Goal: Information Seeking & Learning: Learn about a topic

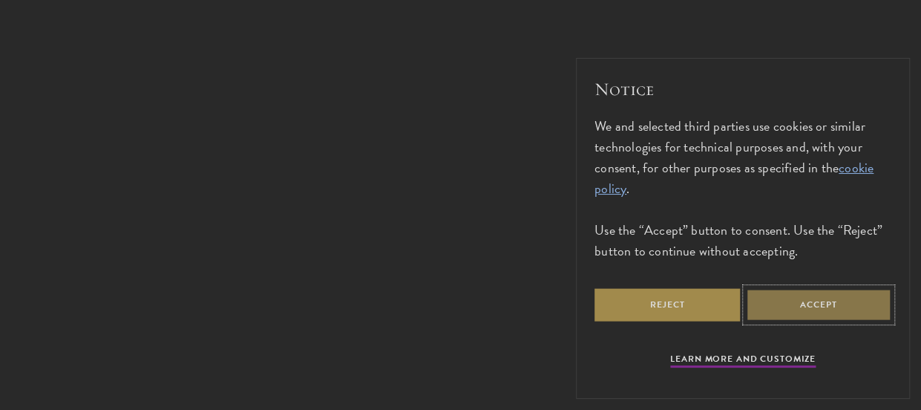
click at [787, 313] on button "Accept" at bounding box center [818, 304] width 145 height 33
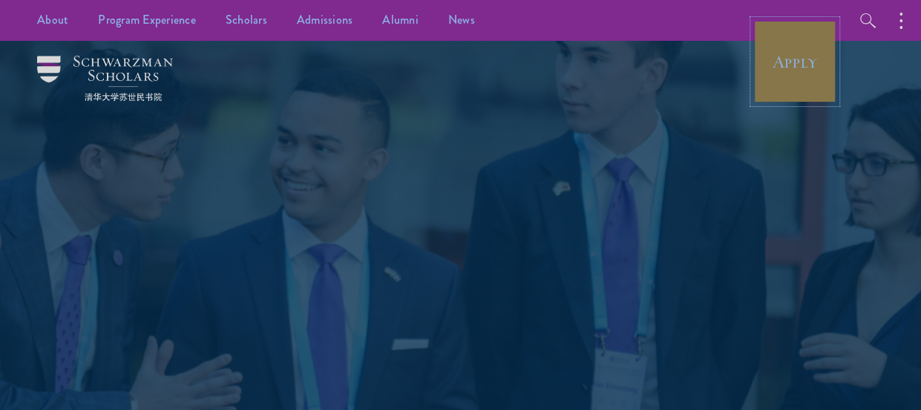
click at [786, 74] on link "Apply" at bounding box center [794, 61] width 83 height 83
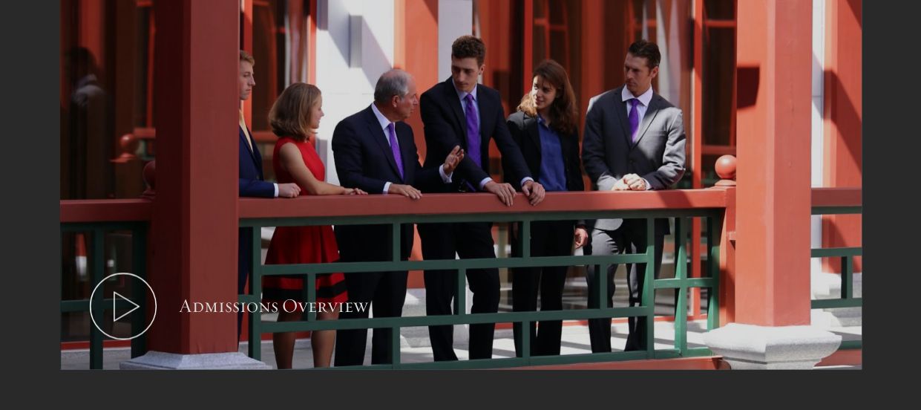
scroll to position [867, 0]
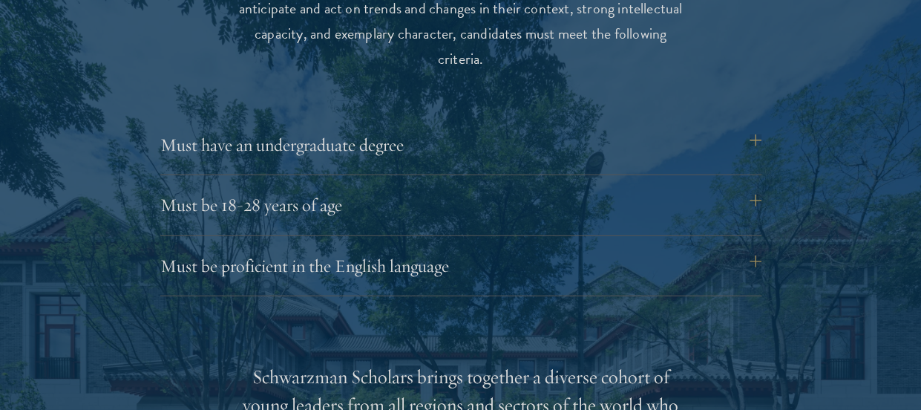
scroll to position [2003, 0]
click at [335, 150] on button "Must have an undergraduate degree" at bounding box center [468, 144] width 601 height 36
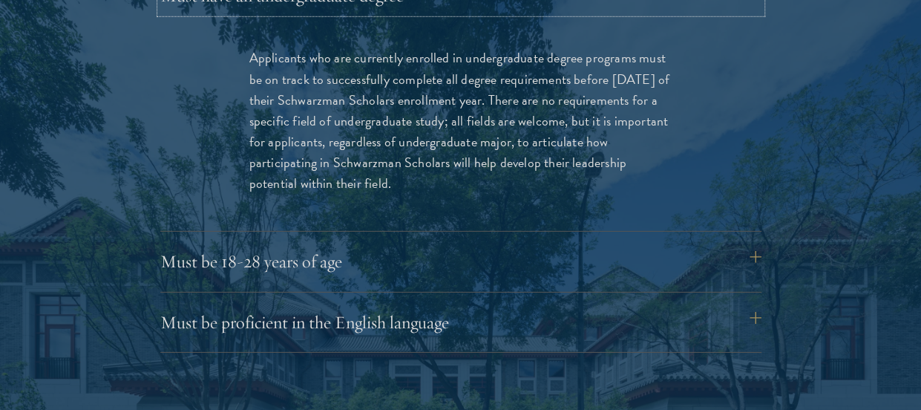
scroll to position [2300, 0]
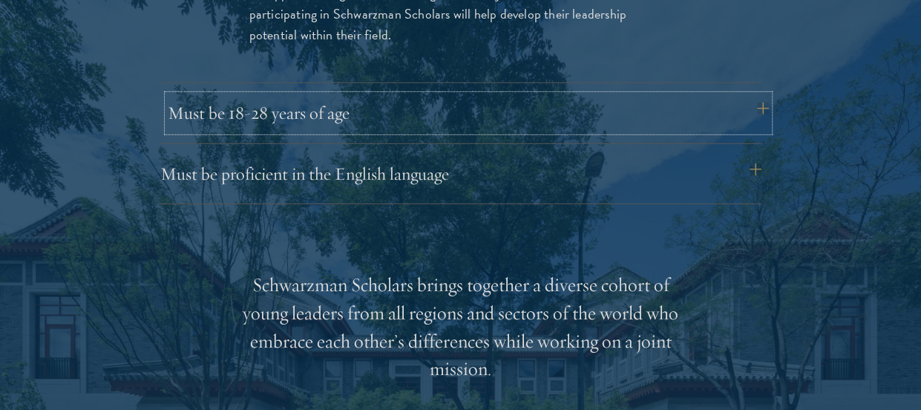
click at [329, 125] on button "Must be 18-28 years of age" at bounding box center [468, 113] width 601 height 36
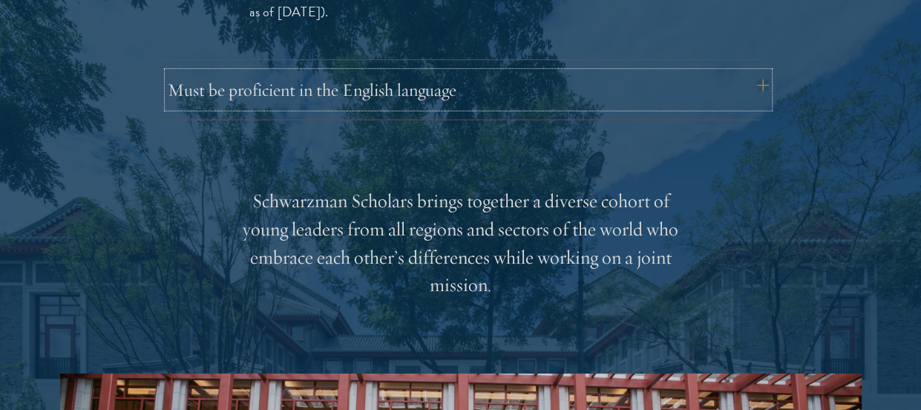
click at [362, 94] on button "Must be proficient in the English language" at bounding box center [468, 90] width 601 height 36
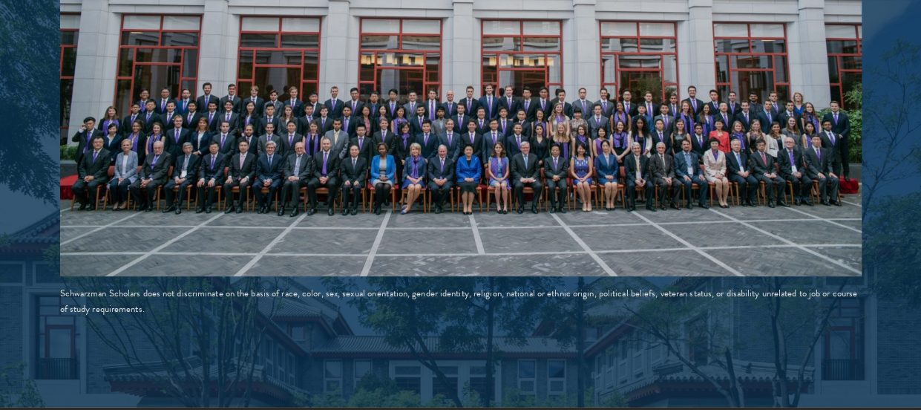
scroll to position [3042, 0]
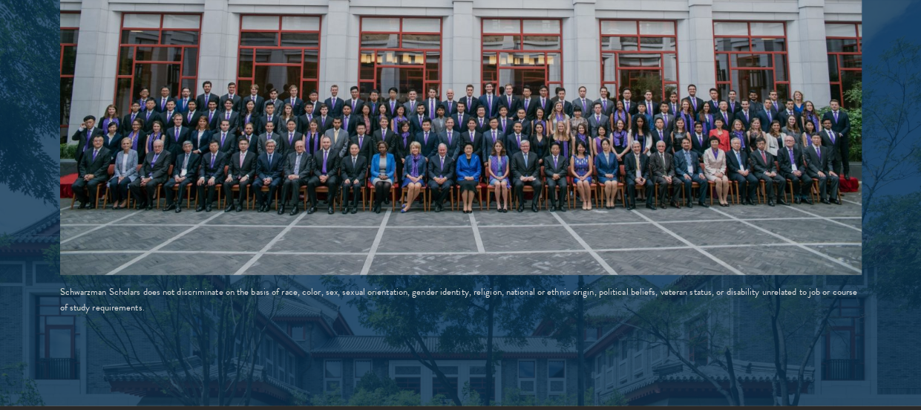
click at [549, 142] on img at bounding box center [460, 74] width 801 height 401
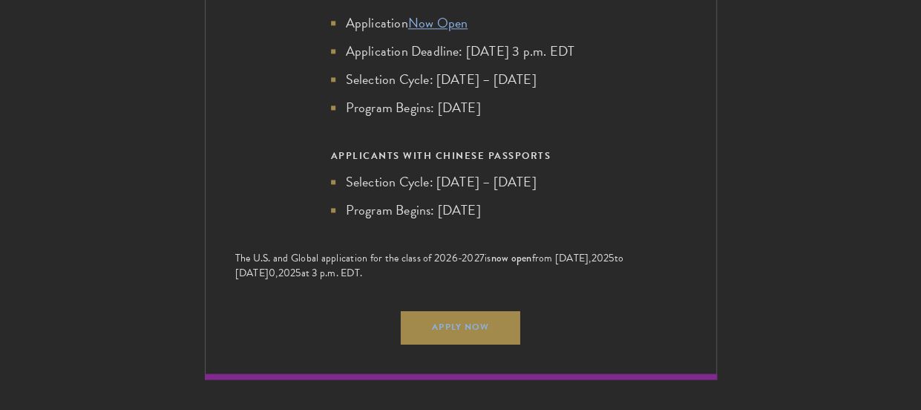
scroll to position [3858, 0]
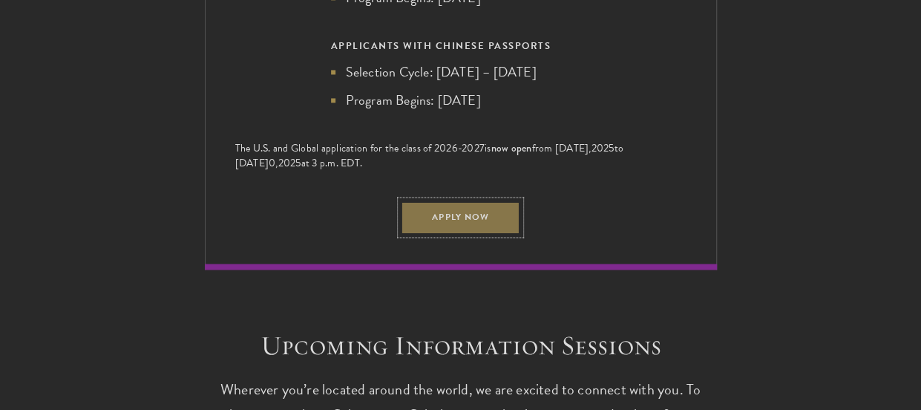
click at [484, 234] on link "Apply Now" at bounding box center [460, 216] width 119 height 33
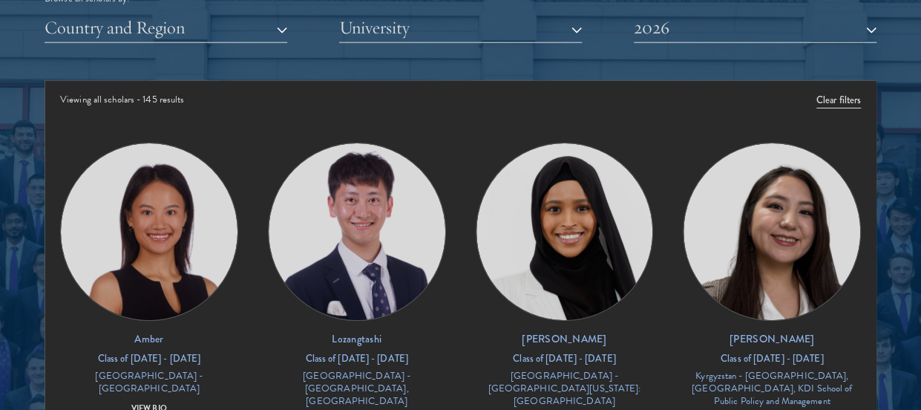
scroll to position [148, 0]
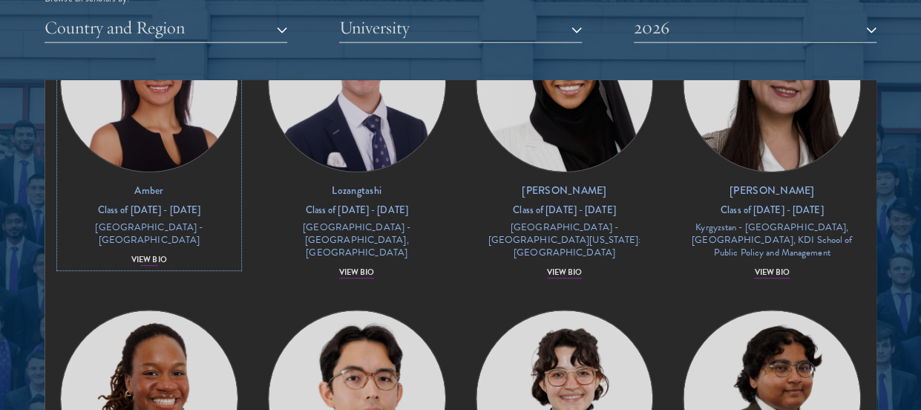
click at [144, 254] on div "View Bio" at bounding box center [149, 260] width 36 height 12
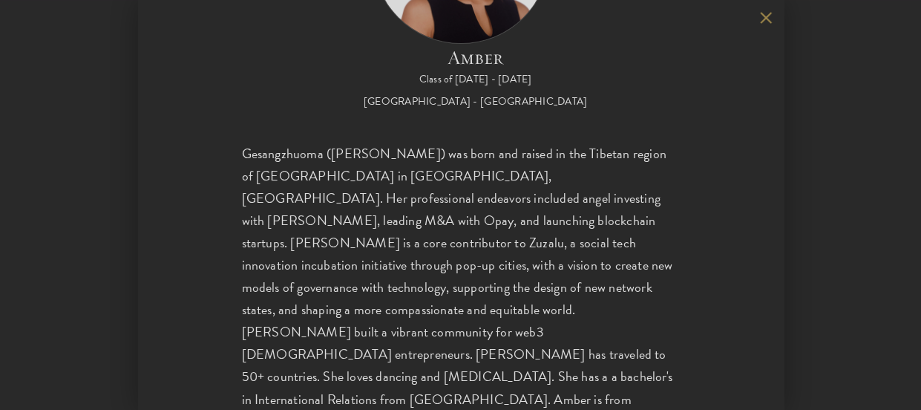
scroll to position [2374, 0]
click at [760, 20] on button at bounding box center [766, 17] width 13 height 13
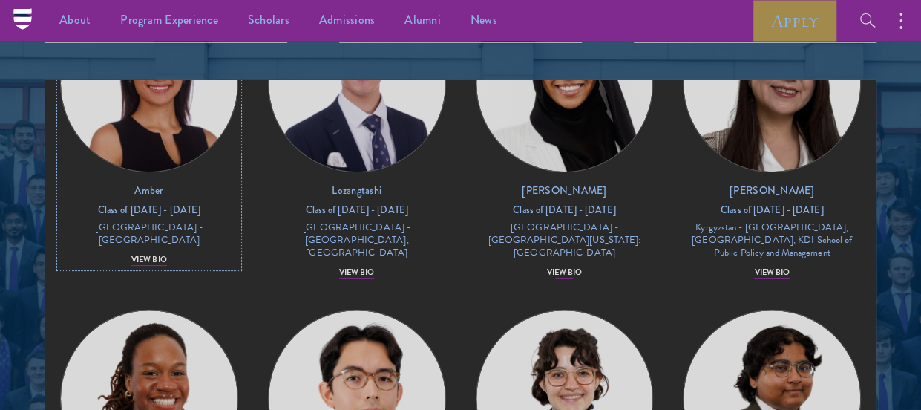
scroll to position [62, 0]
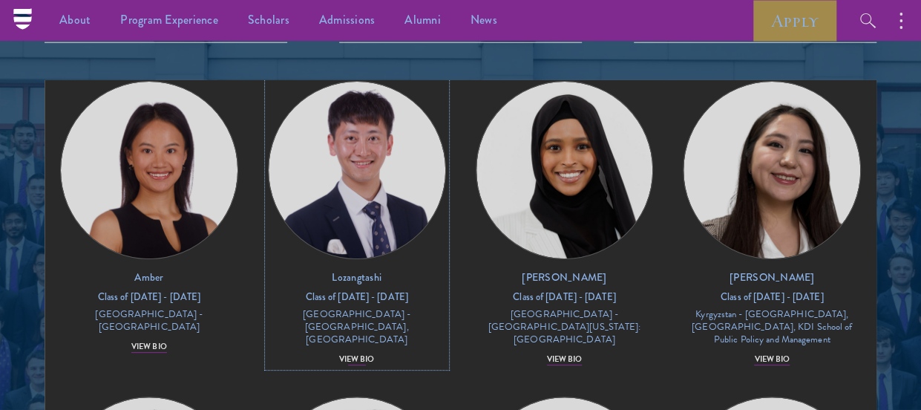
click at [351, 353] on div "View Bio" at bounding box center [357, 359] width 36 height 12
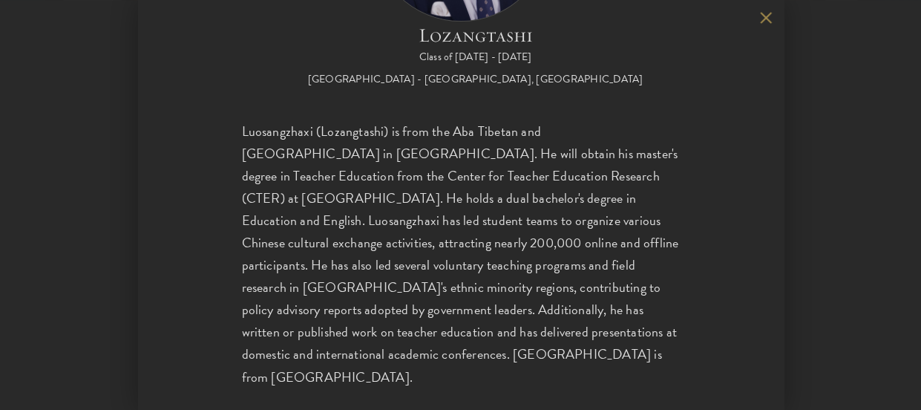
scroll to position [2003, 0]
click at [763, 20] on button at bounding box center [766, 17] width 13 height 13
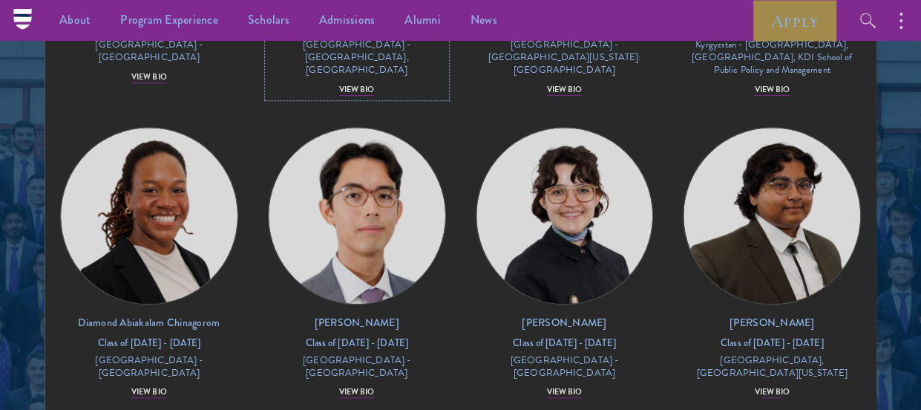
scroll to position [358, 0]
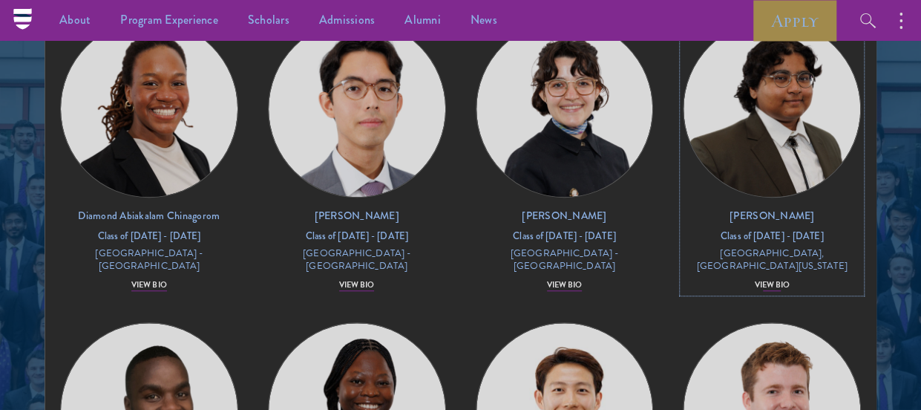
click at [754, 279] on div "View Bio" at bounding box center [772, 285] width 36 height 12
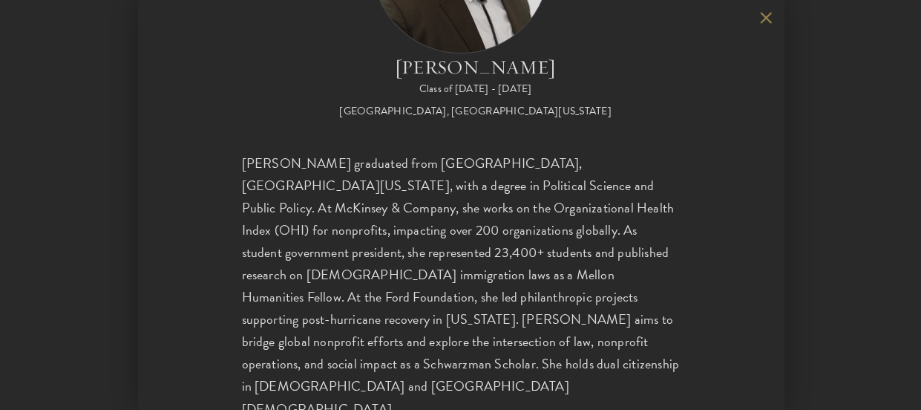
scroll to position [179, 0]
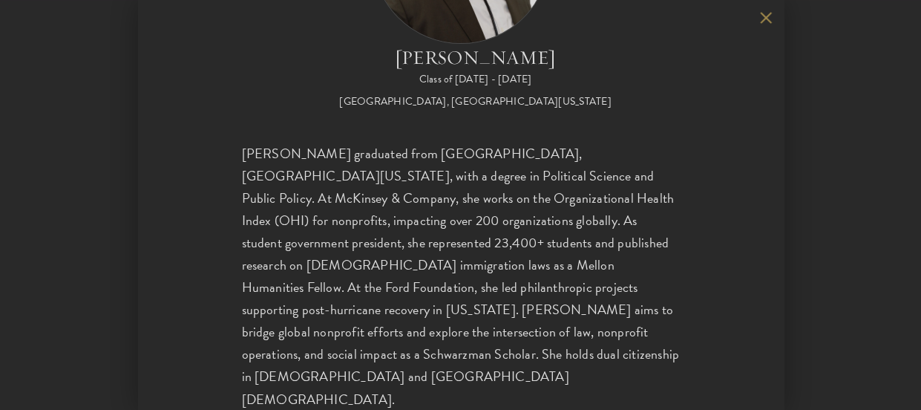
click at [765, 22] on button at bounding box center [766, 17] width 13 height 13
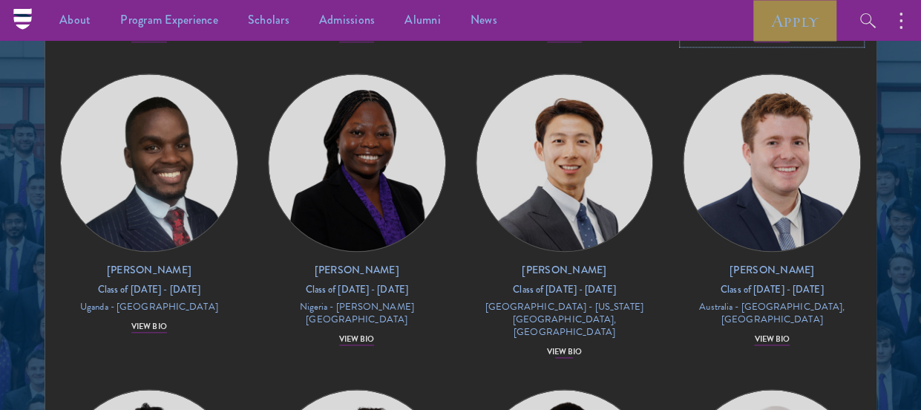
scroll to position [655, 0]
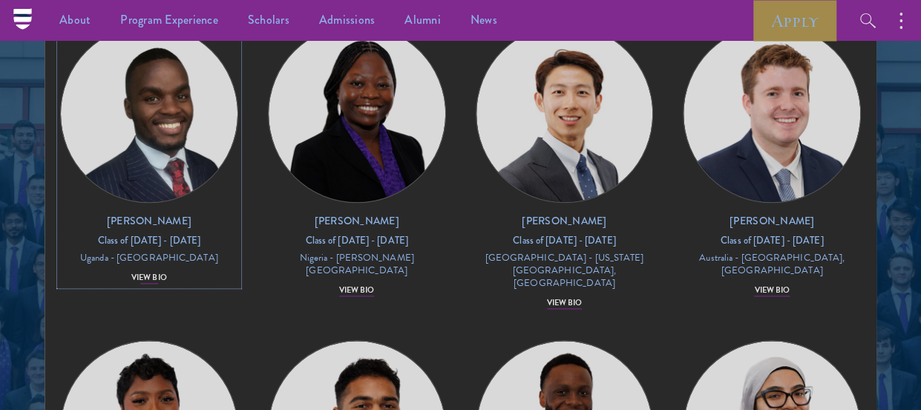
click at [147, 272] on div "View Bio" at bounding box center [149, 278] width 36 height 12
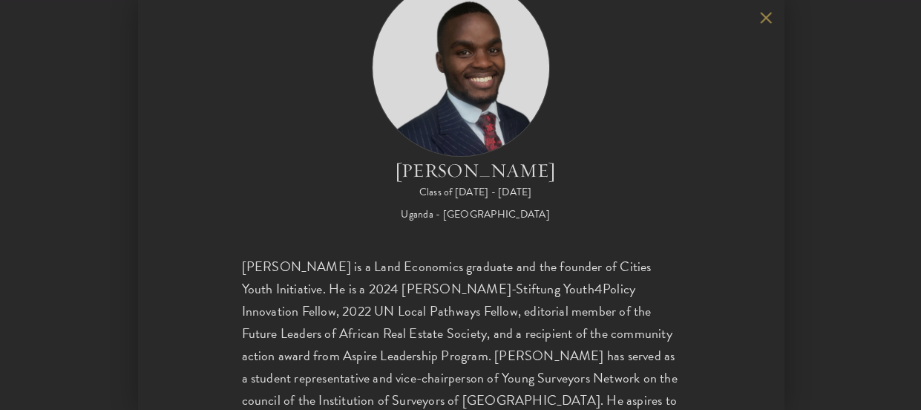
scroll to position [148, 0]
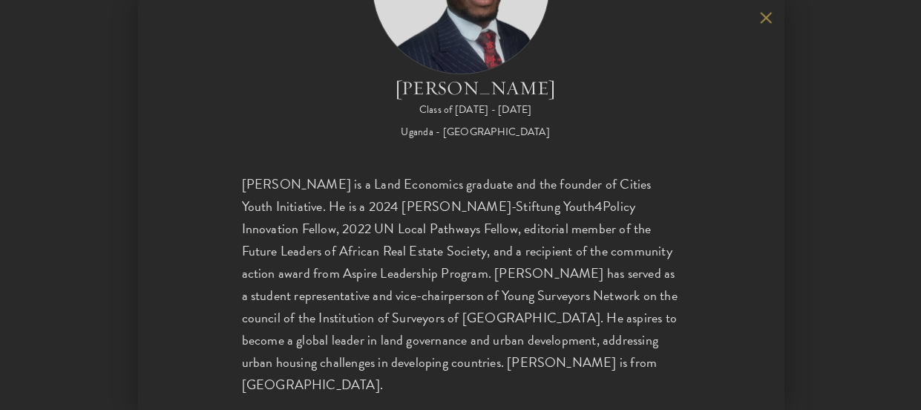
click at [760, 20] on button at bounding box center [766, 17] width 13 height 13
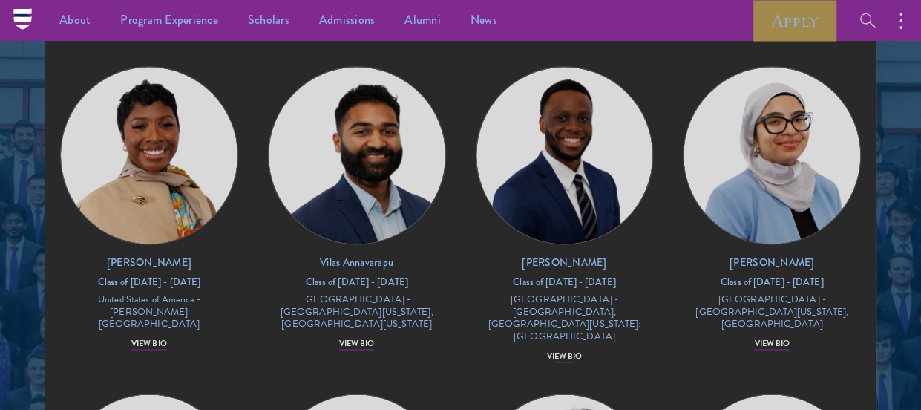
scroll to position [952, 0]
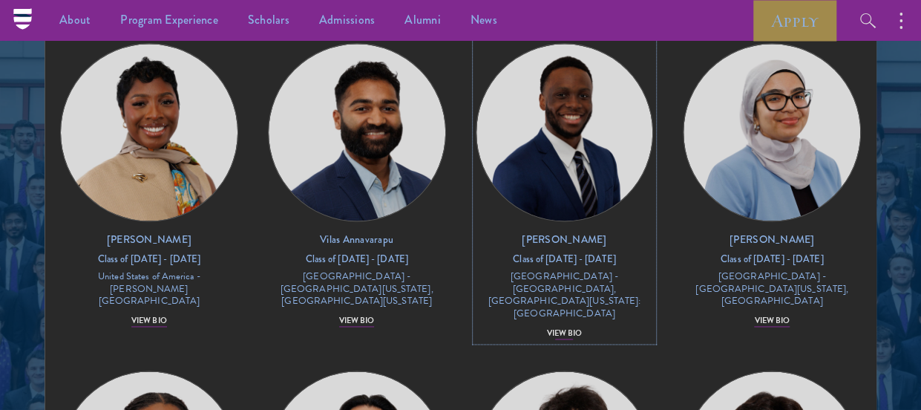
click at [549, 328] on div "View Bio" at bounding box center [565, 334] width 36 height 12
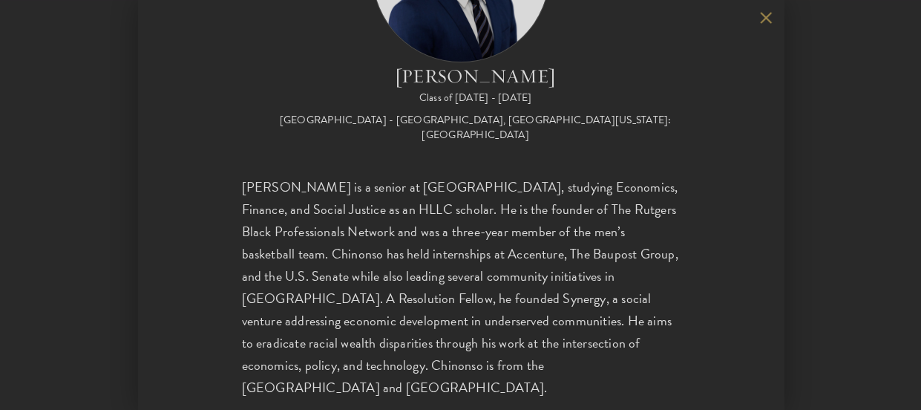
scroll to position [171, 0]
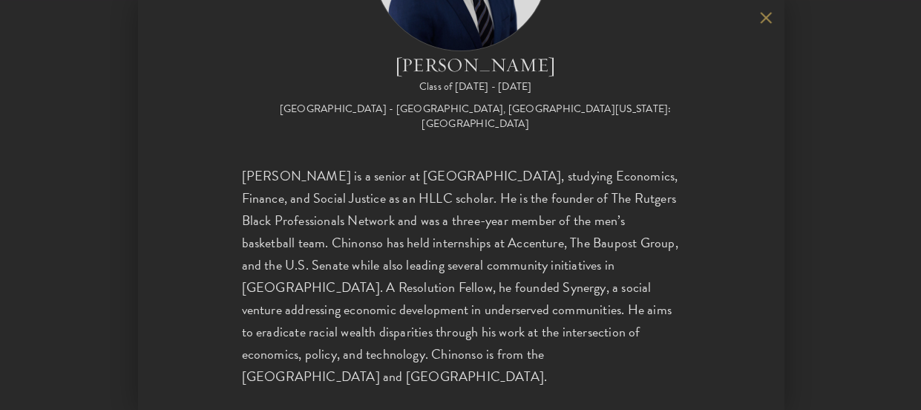
click at [769, 23] on button at bounding box center [766, 17] width 13 height 13
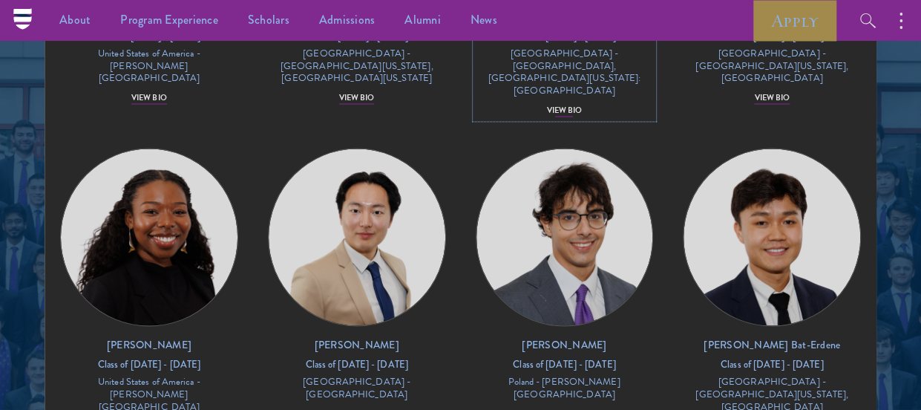
scroll to position [1249, 0]
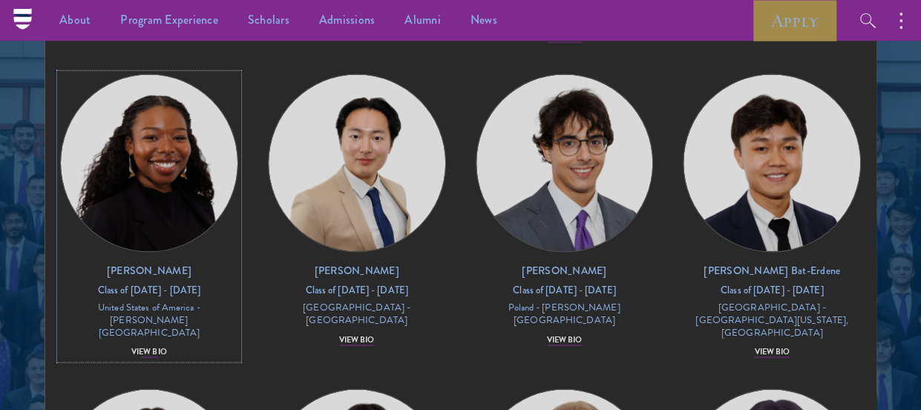
click at [157, 346] on div "View Bio" at bounding box center [149, 352] width 36 height 12
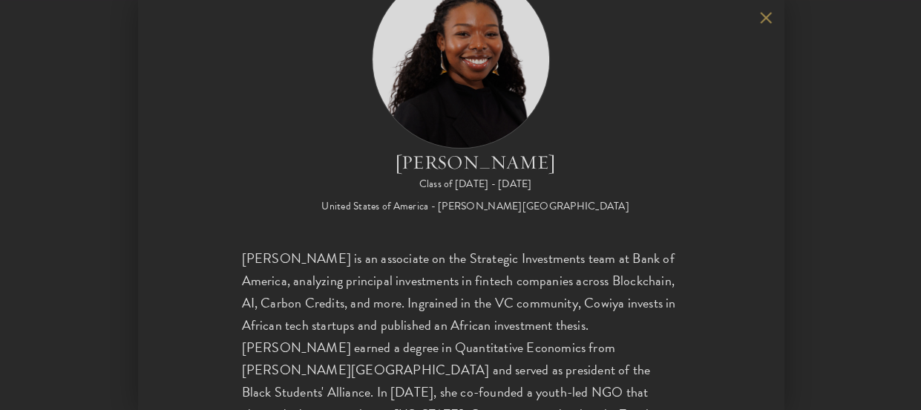
scroll to position [148, 0]
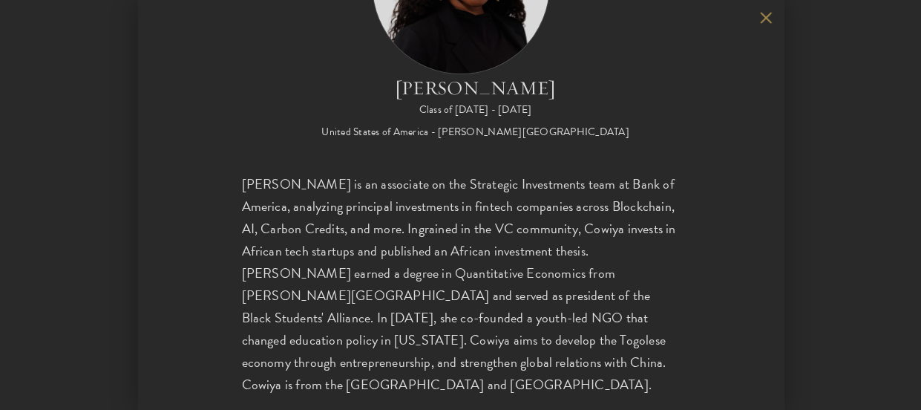
click at [764, 20] on button at bounding box center [766, 17] width 13 height 13
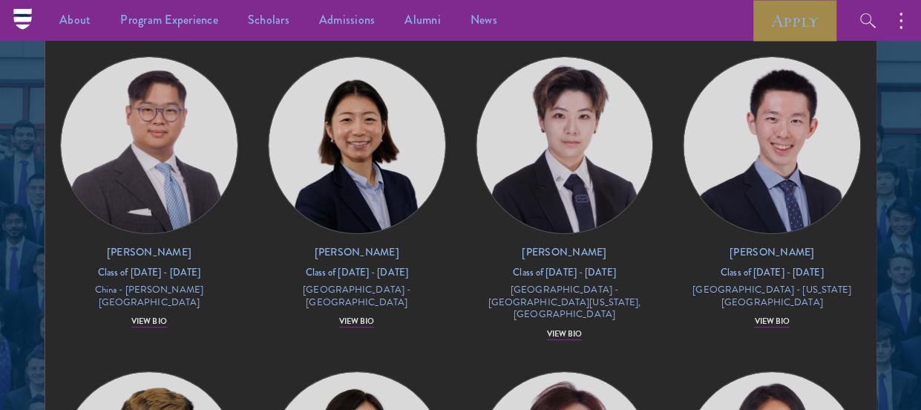
scroll to position [5404, 0]
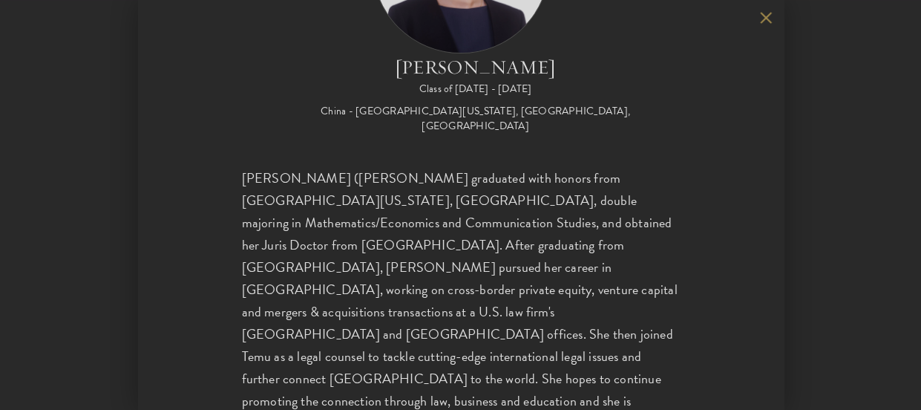
scroll to position [179, 0]
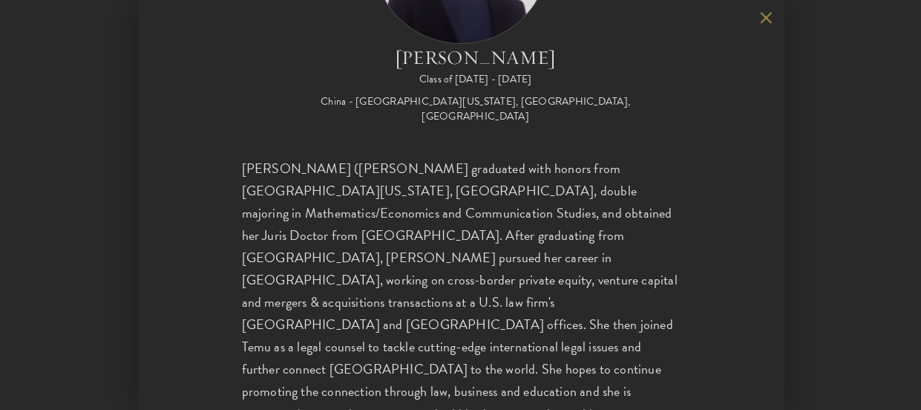
click at [761, 29] on div "[PERSON_NAME] Class of [DATE] - [DATE] [GEOGRAPHIC_DATA] - [GEOGRAPHIC_DATA][US…" at bounding box center [461, 205] width 646 height 410
click at [764, 20] on button at bounding box center [766, 17] width 13 height 13
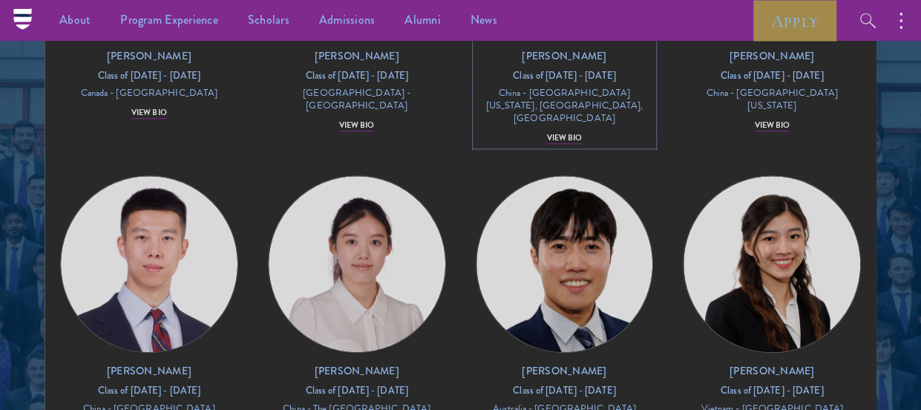
scroll to position [6072, 0]
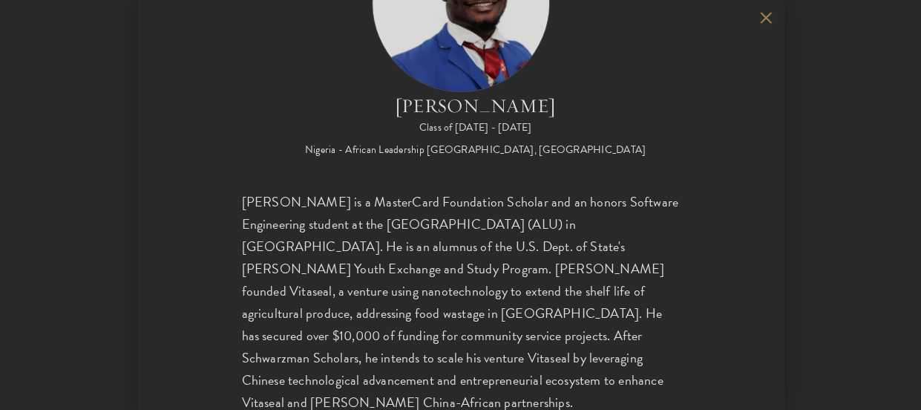
scroll to position [127, 0]
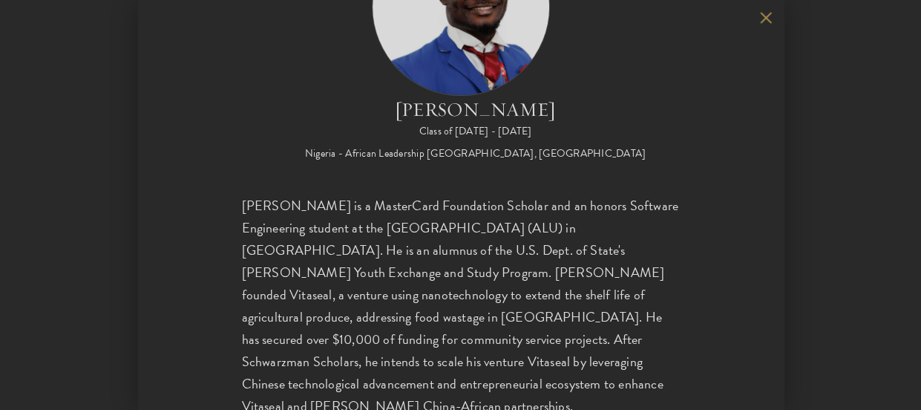
click at [769, 18] on button at bounding box center [766, 17] width 13 height 13
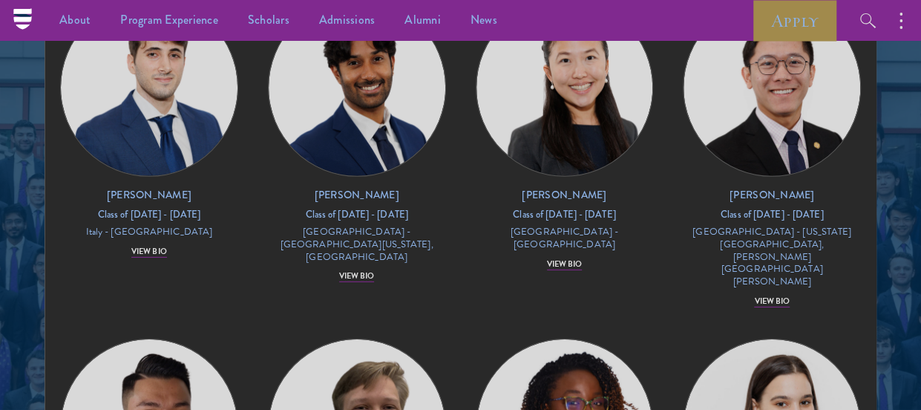
scroll to position [7630, 0]
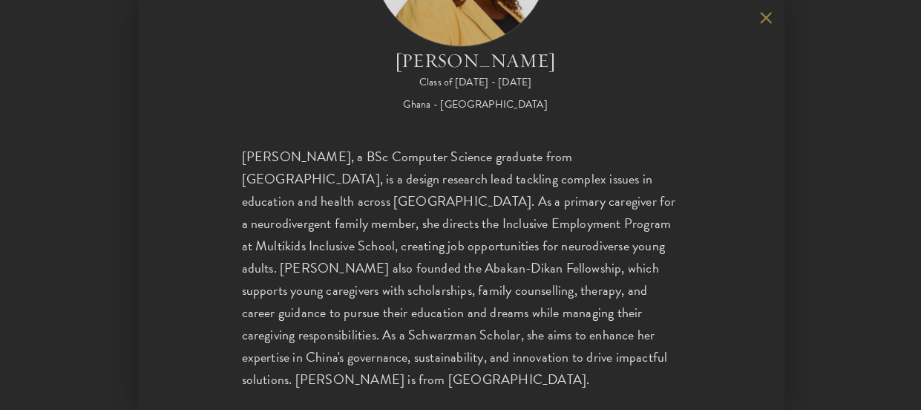
scroll to position [179, 0]
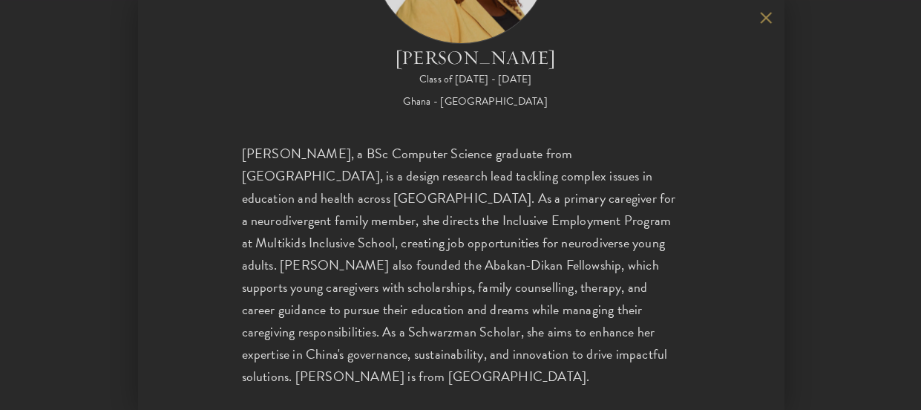
click at [767, 17] on button at bounding box center [766, 17] width 13 height 13
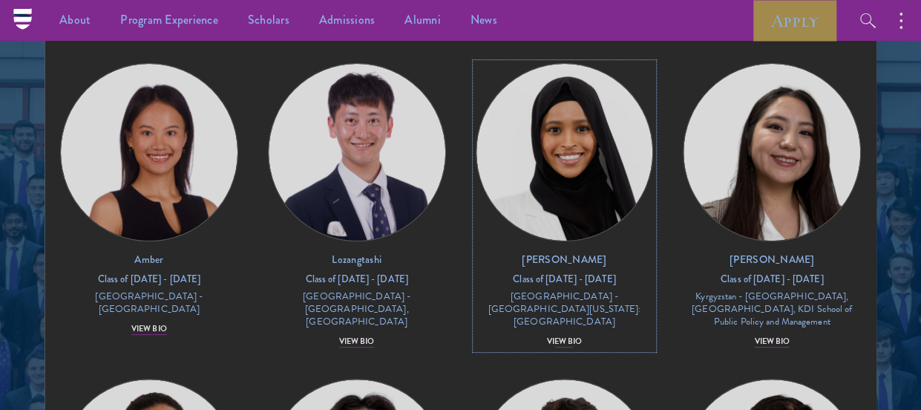
click at [559, 335] on div "View Bio" at bounding box center [565, 341] width 36 height 12
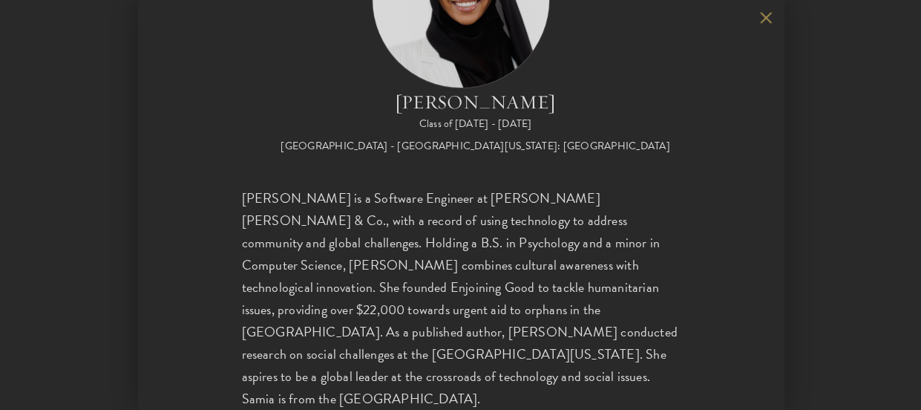
scroll to position [2083, 0]
click at [766, 23] on button at bounding box center [766, 17] width 13 height 13
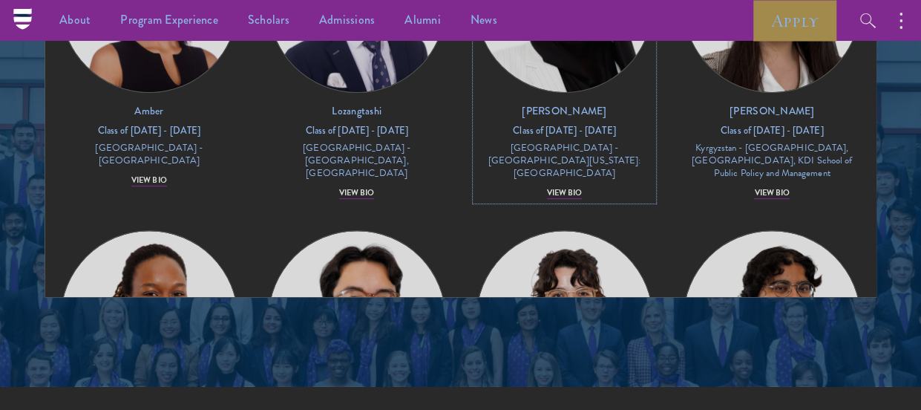
scroll to position [1996, 0]
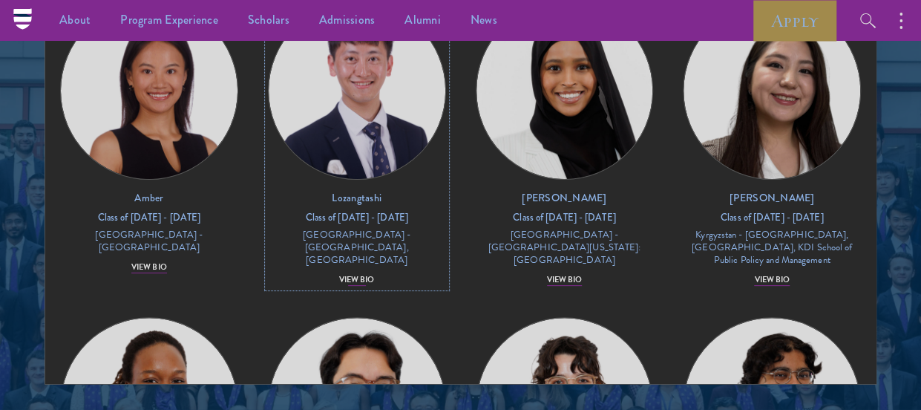
click at [344, 274] on div "View Bio" at bounding box center [357, 280] width 36 height 12
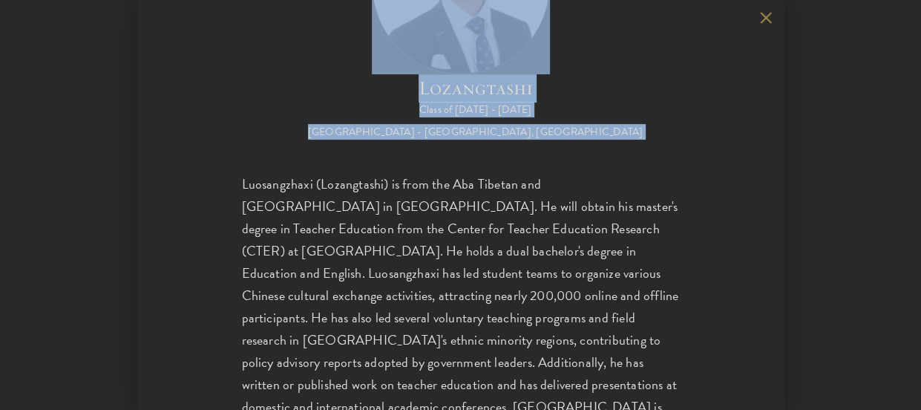
scroll to position [201, 0]
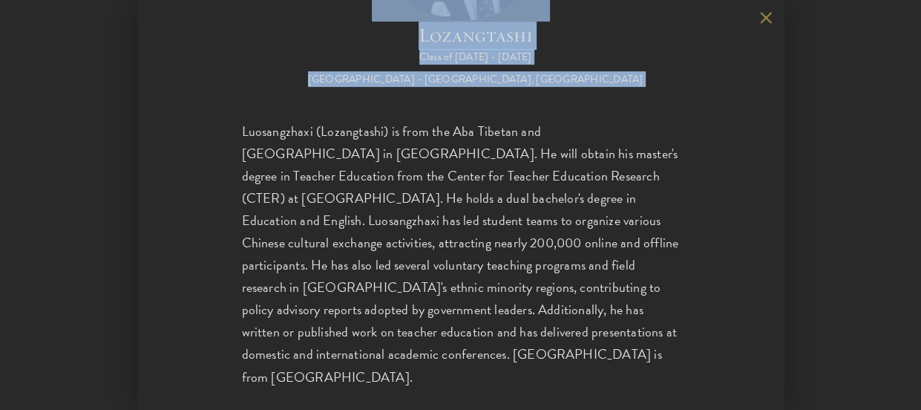
drag, startPoint x: 238, startPoint y: 180, endPoint x: 533, endPoint y: 422, distance: 381.6
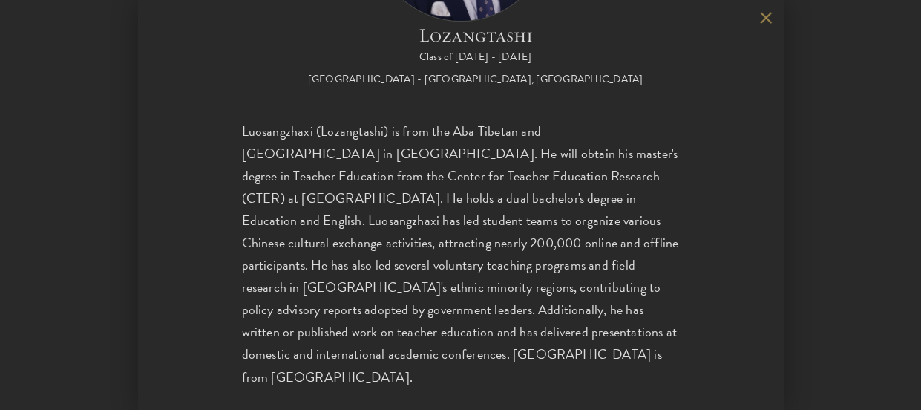
click at [657, 308] on div "Luosangzhaxi (Lozangtashi) is from the Aba Tibetan and [GEOGRAPHIC_DATA] in [GE…" at bounding box center [461, 254] width 438 height 268
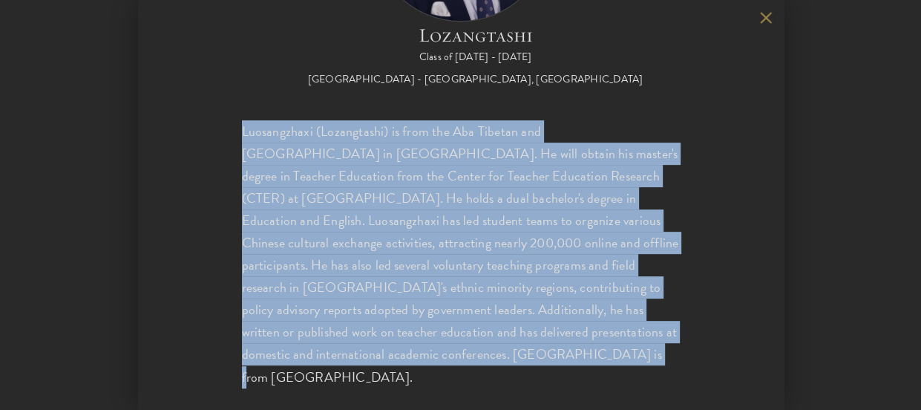
drag, startPoint x: 242, startPoint y: 134, endPoint x: 510, endPoint y: 352, distance: 345.4
click at [510, 352] on div "Luosangzhaxi (Lozangtashi) is from the Aba Tibetan and [GEOGRAPHIC_DATA] in [GE…" at bounding box center [461, 254] width 438 height 268
copy div "Luosangzhaxi (Lozangtashi) is from the Aba Tibetan and [GEOGRAPHIC_DATA] in [GE…"
